Goal: Navigation & Orientation: Find specific page/section

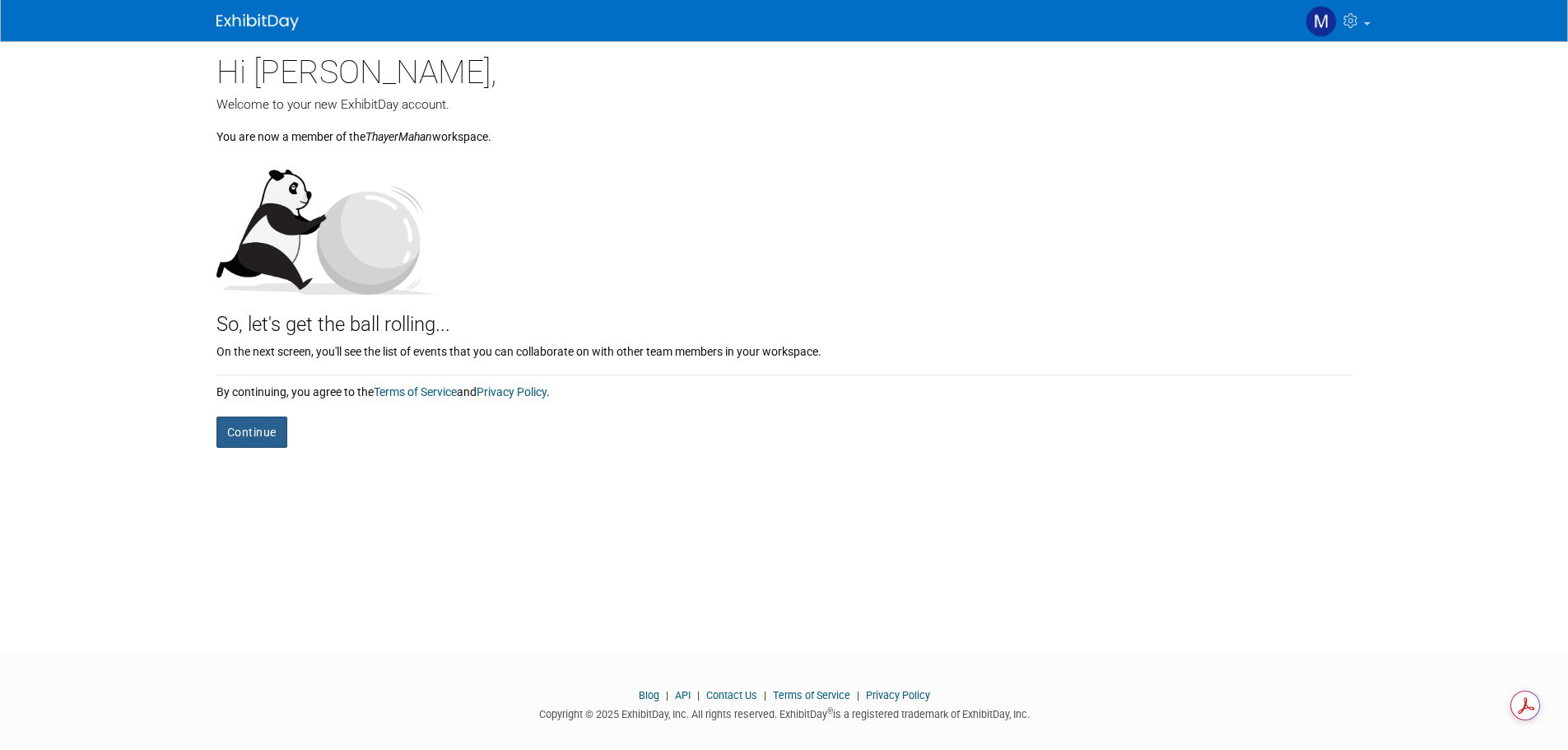
click at [273, 420] on button "Continue" at bounding box center [251, 431] width 71 height 31
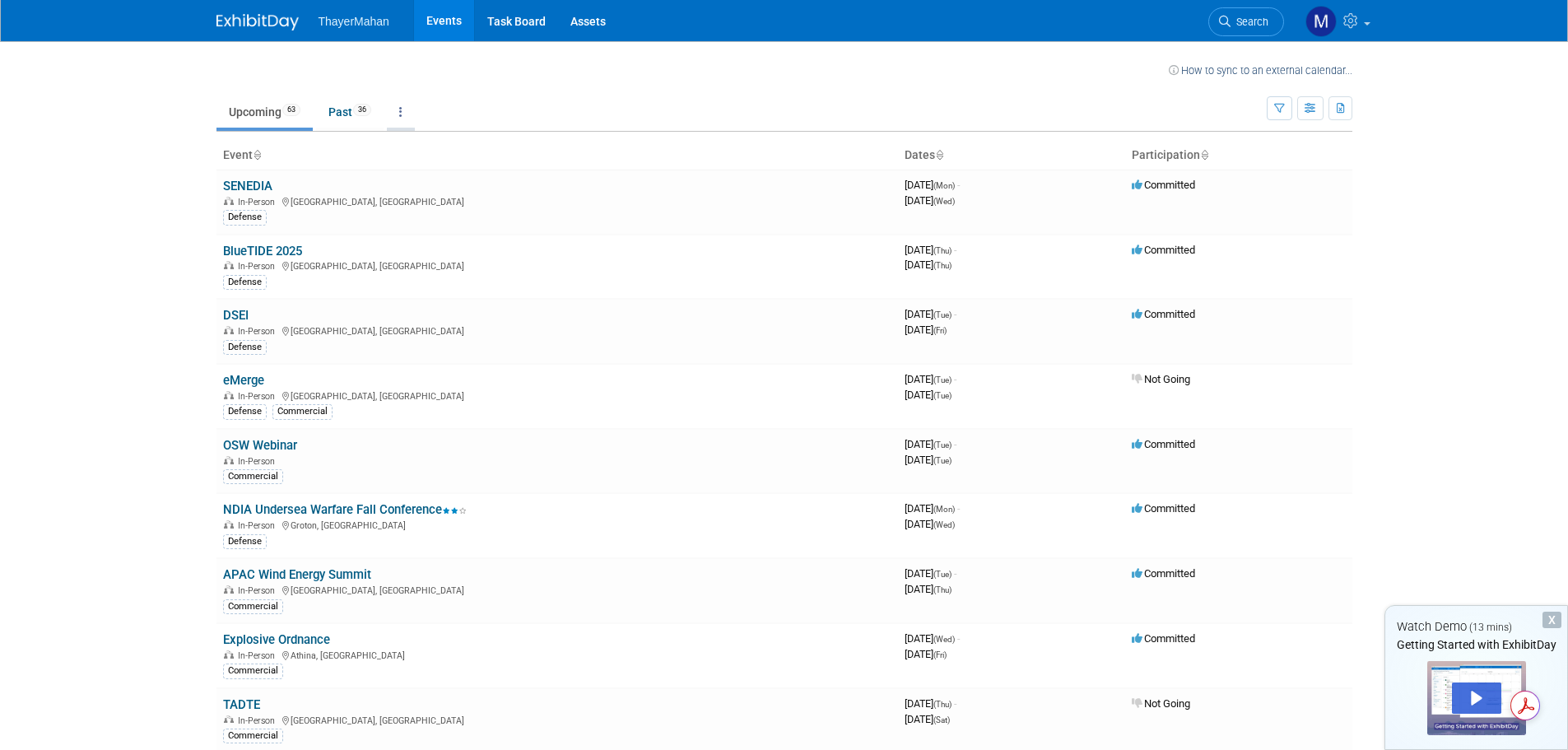
click at [411, 113] on link at bounding box center [400, 111] width 28 height 31
click at [412, 149] on link "All Events 99 Past and Upcoming" at bounding box center [452, 149] width 131 height 37
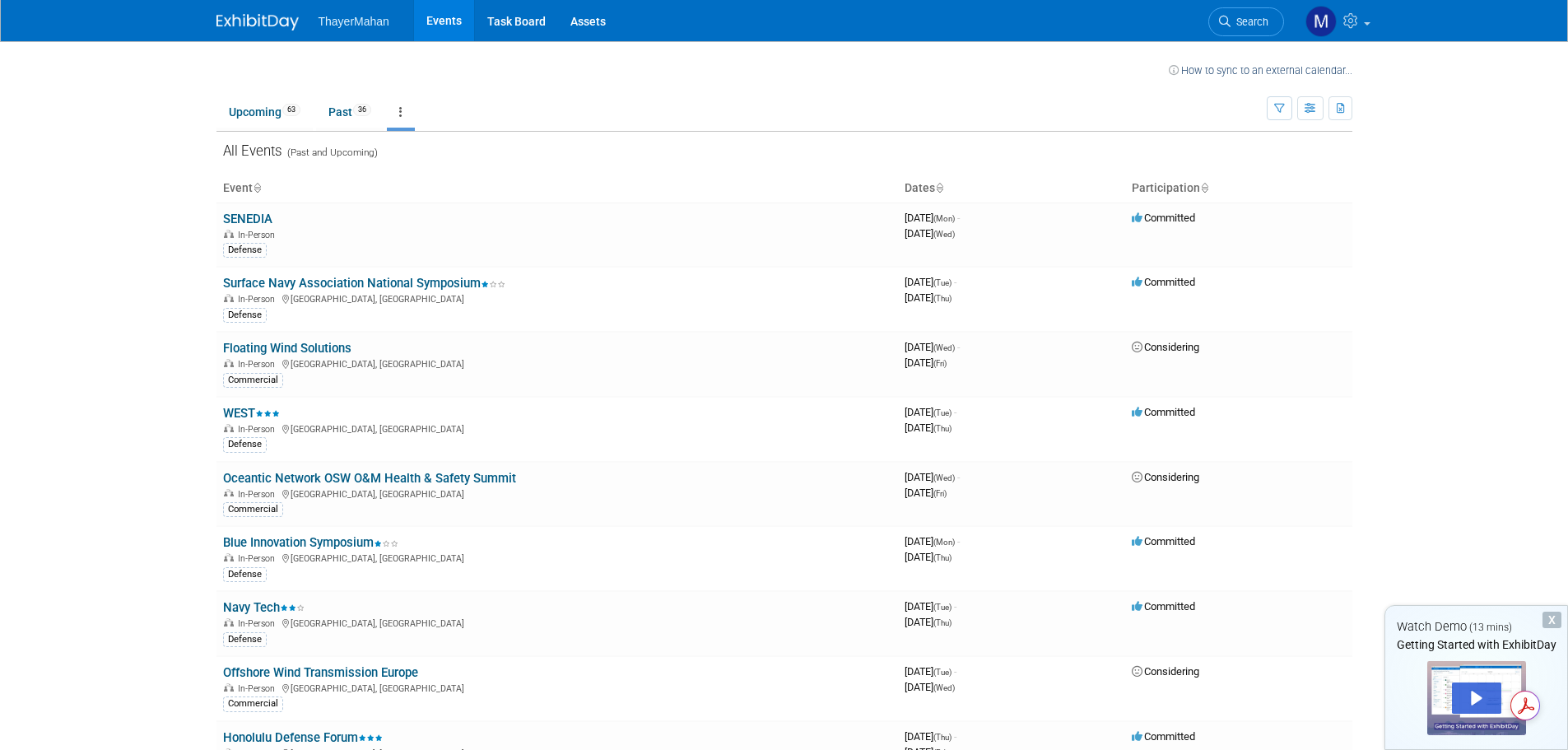
click at [403, 112] on icon at bounding box center [401, 112] width 3 height 12
click at [256, 112] on link "Upcoming 63" at bounding box center [264, 111] width 96 height 31
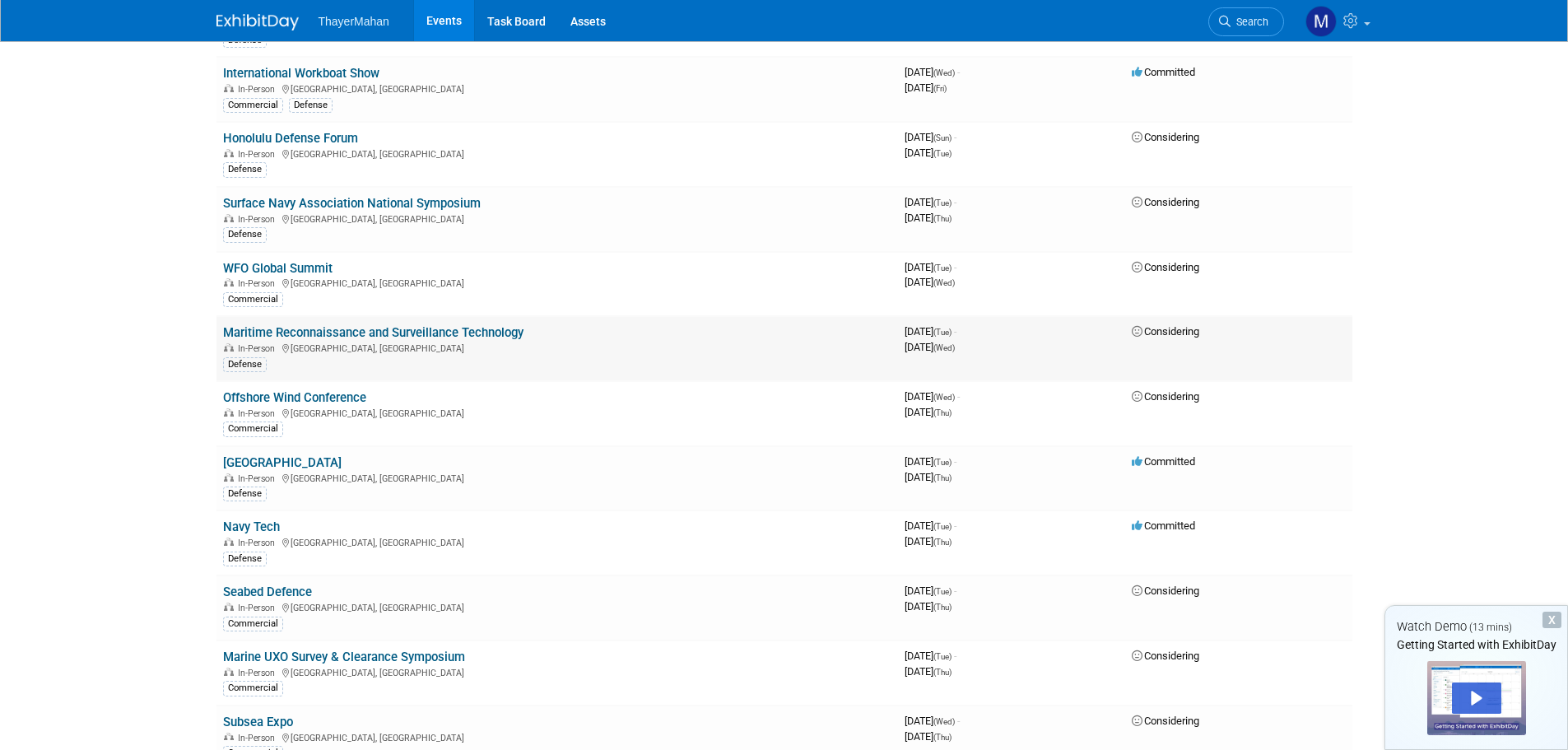
scroll to position [1886, 0]
